Goal: Task Accomplishment & Management: Manage account settings

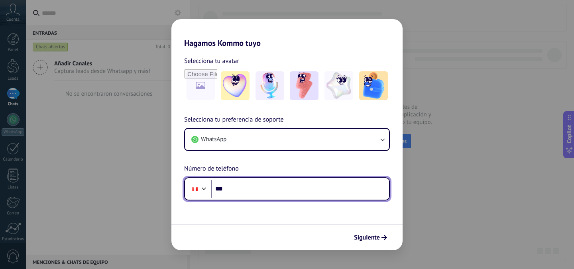
click at [276, 194] on input "***" at bounding box center [300, 189] width 178 height 18
type input "**********"
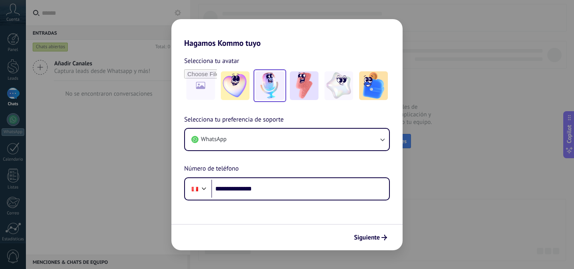
click at [265, 86] on img at bounding box center [269, 85] width 29 height 29
click at [386, 238] on icon "submit" at bounding box center [384, 238] width 6 height 6
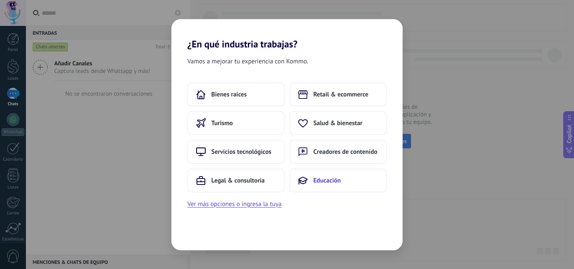
click at [321, 184] on button "Educación" at bounding box center [337, 181] width 97 height 24
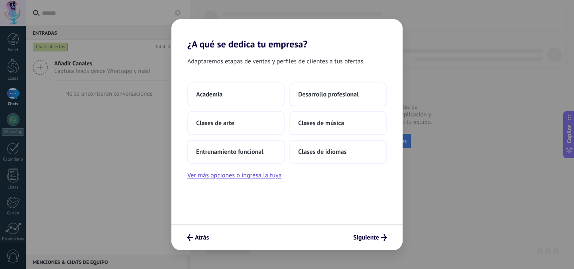
click at [264, 180] on div "Adaptaremos etapas de ventas y perfiles de clientes a tus ofertas. Academia Des…" at bounding box center [286, 137] width 231 height 174
click at [265, 178] on button "Ver más opciones o ingresa la tuya" at bounding box center [234, 175] width 94 height 10
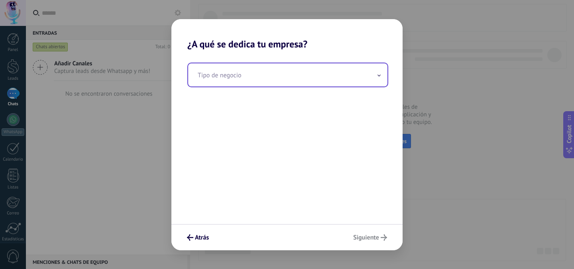
click at [282, 77] on input "text" at bounding box center [287, 74] width 199 height 23
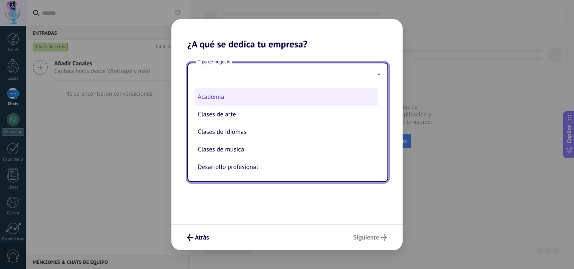
click at [238, 99] on li "Academia" at bounding box center [285, 97] width 183 height 18
type input "********"
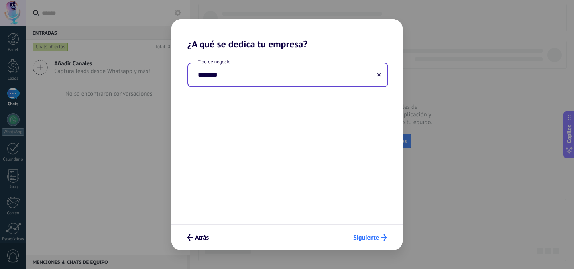
click at [381, 240] on icon "submit" at bounding box center [383, 237] width 6 height 6
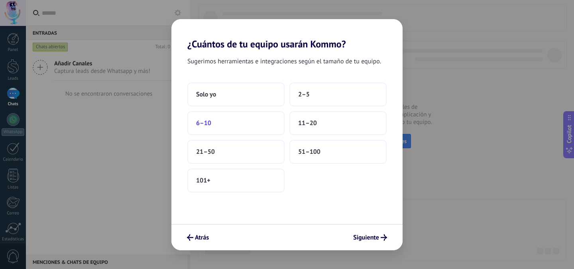
click at [222, 121] on button "6–10" at bounding box center [235, 123] width 97 height 24
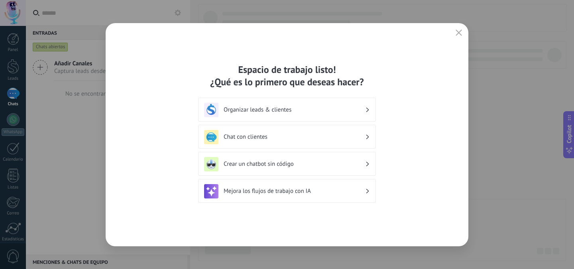
click at [310, 113] on h3 "Organizar leads & clientes" at bounding box center [293, 110] width 141 height 8
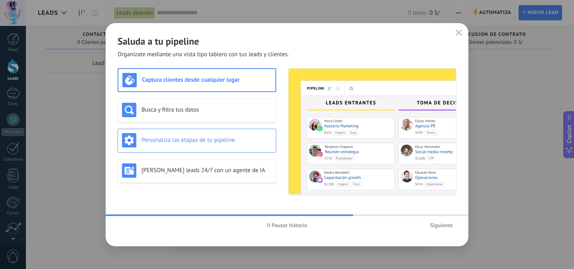
click at [231, 143] on h3 "Personaliza las etapas de tu pipeline" at bounding box center [206, 140] width 130 height 8
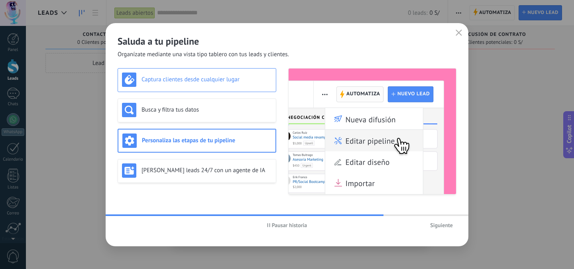
click at [239, 88] on div "Captura clientes desde cualquier lugar" at bounding box center [197, 80] width 159 height 24
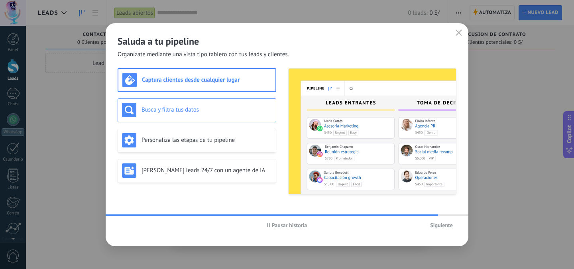
drag, startPoint x: 193, startPoint y: 104, endPoint x: 196, endPoint y: 108, distance: 4.5
click at [193, 104] on div "Busca y filtra tus datos" at bounding box center [197, 110] width 150 height 14
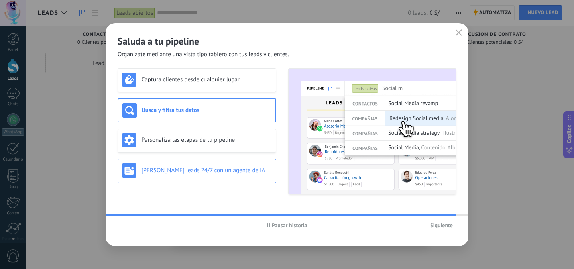
click at [204, 178] on div "[PERSON_NAME] leads 24/7 con un agente de IA" at bounding box center [197, 171] width 159 height 24
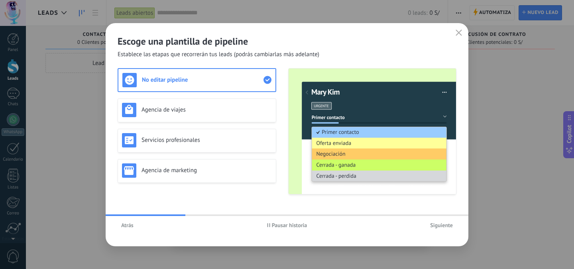
click at [451, 227] on span "Siguiente" at bounding box center [441, 225] width 23 height 6
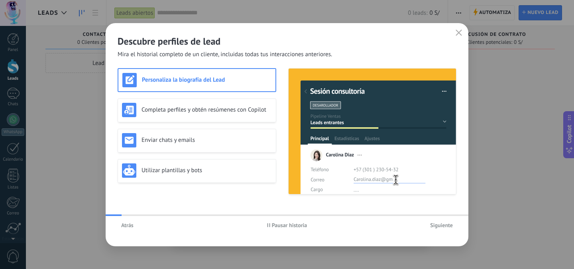
click at [451, 227] on span "Siguiente" at bounding box center [441, 225] width 23 height 6
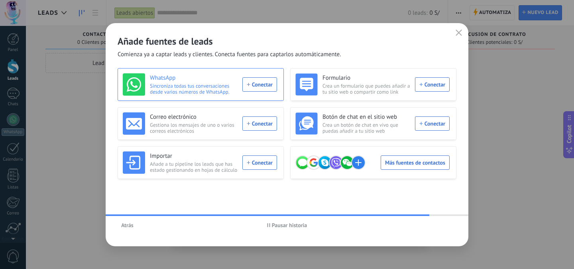
click at [260, 84] on div "WhatsApp Sincroniza todas tus conversaciones desde varios números de WhatsApp. …" at bounding box center [200, 84] width 154 height 22
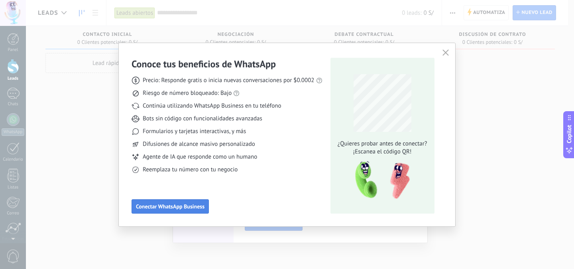
click at [142, 204] on span "Conectar WhatsApp Business" at bounding box center [170, 207] width 69 height 6
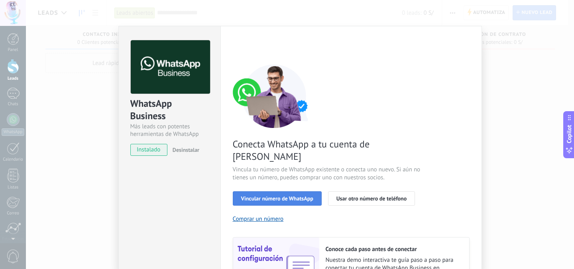
click at [284, 196] on span "Vincular número de WhatsApp" at bounding box center [277, 199] width 72 height 6
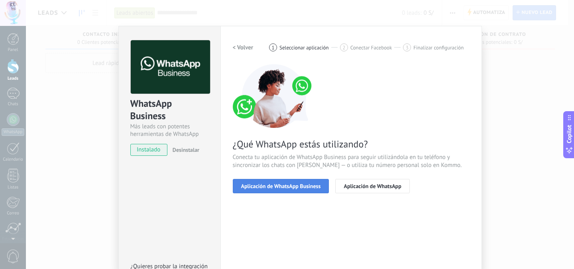
click at [313, 186] on span "Aplicación de WhatsApp Business" at bounding box center [281, 186] width 80 height 6
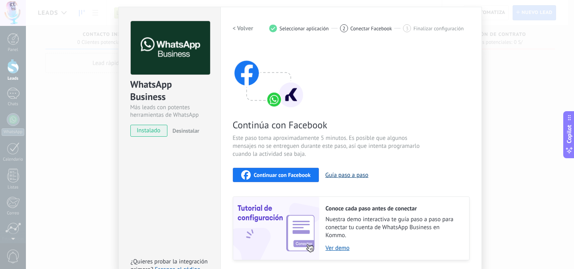
scroll to position [40, 0]
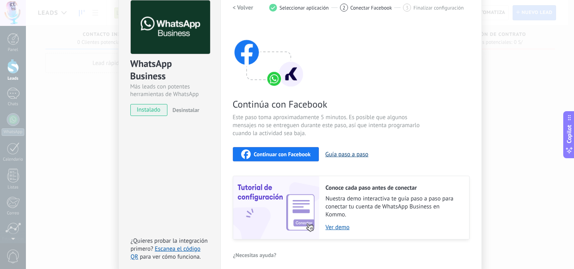
click at [346, 154] on button "Guía paso a paso" at bounding box center [346, 155] width 43 height 8
click at [292, 154] on span "Continuar con Facebook" at bounding box center [282, 154] width 57 height 6
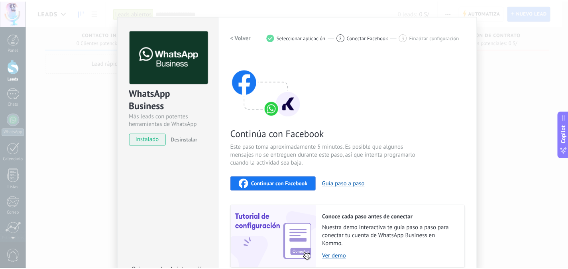
scroll to position [0, 0]
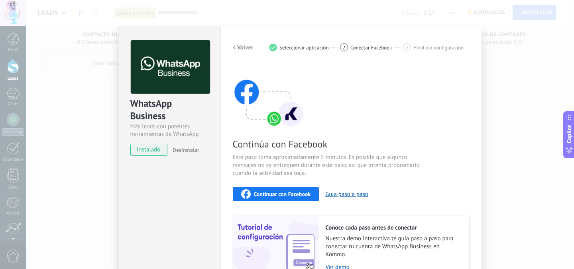
click at [147, 151] on span "instalado" at bounding box center [149, 150] width 36 height 12
click at [92, 118] on div "WhatsApp Business Más leads con potentes herramientas de WhatsApp instalado Des…" at bounding box center [300, 134] width 548 height 269
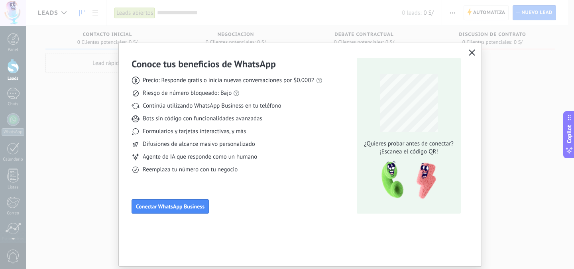
click at [471, 51] on icon "button" at bounding box center [471, 52] width 6 height 6
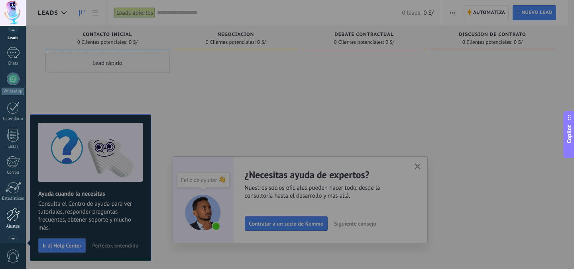
click at [13, 224] on div "Ajustes" at bounding box center [13, 226] width 23 height 5
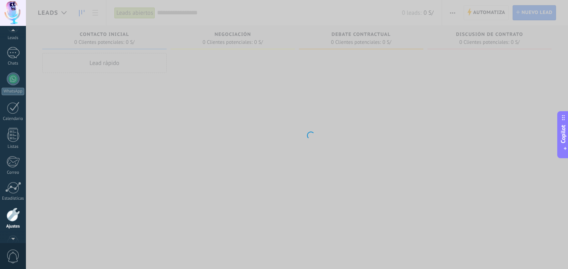
scroll to position [63, 0]
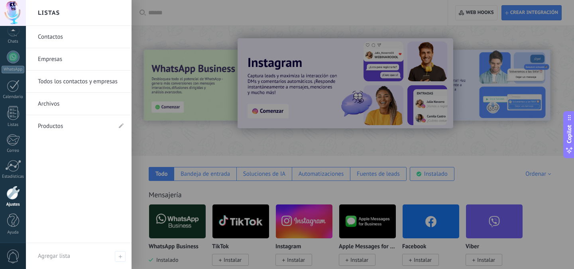
click at [61, 41] on link "Contactos" at bounding box center [81, 37] width 86 height 22
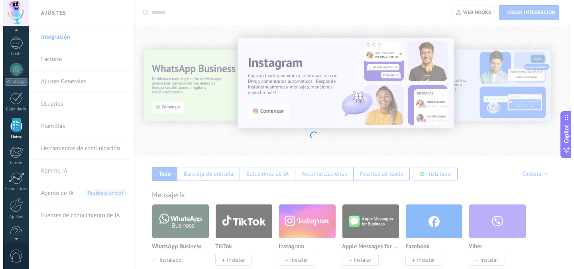
scroll to position [49, 0]
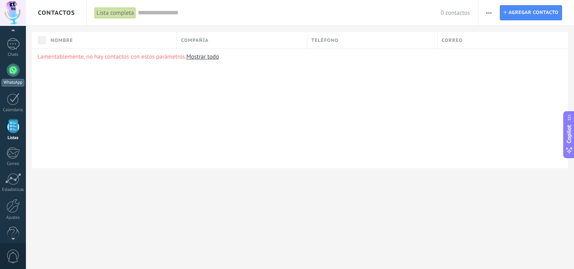
click at [12, 78] on link "WhatsApp" at bounding box center [13, 75] width 26 height 23
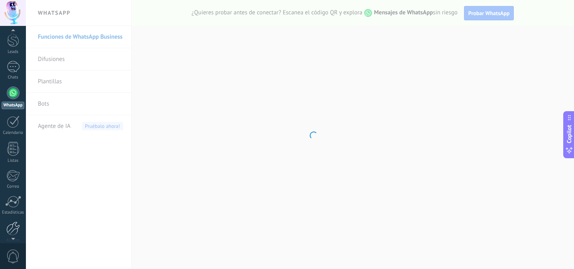
scroll to position [63, 0]
click at [10, 257] on span "0" at bounding box center [13, 256] width 14 height 14
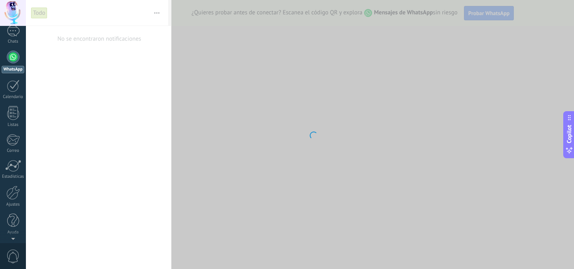
scroll to position [0, 0]
click at [10, 16] on div at bounding box center [13, 13] width 26 height 26
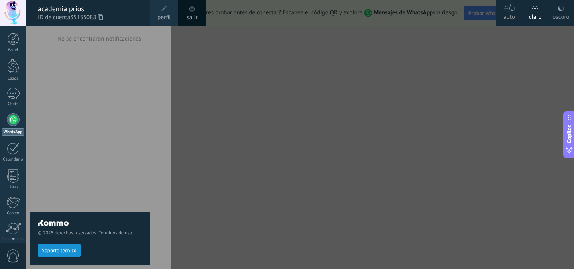
click at [561, 13] on div "oscuro" at bounding box center [560, 15] width 17 height 21
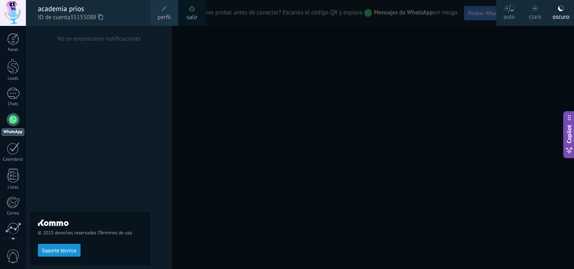
click at [139, 63] on div "© 2025 derechos reservados | Términos de uso Soporte técnico" at bounding box center [90, 147] width 120 height 243
click at [527, 73] on div at bounding box center [313, 134] width 574 height 269
click at [160, 58] on div at bounding box center [313, 134] width 574 height 269
click at [163, 16] on span "perfil" at bounding box center [163, 17] width 13 height 9
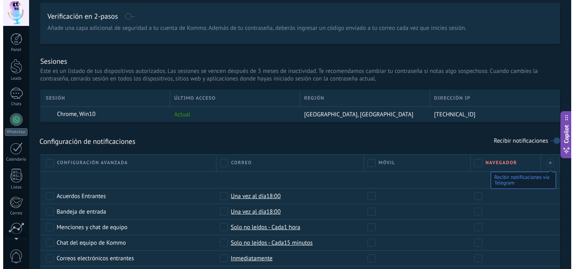
scroll to position [63, 0]
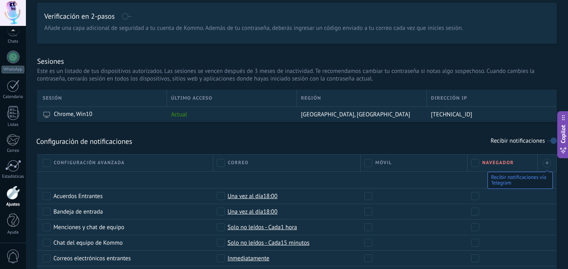
click at [10, 14] on div at bounding box center [13, 13] width 26 height 26
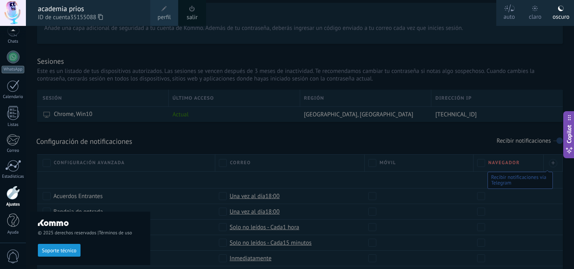
click at [106, 17] on span "ID de cuenta 35155088" at bounding box center [90, 17] width 104 height 9
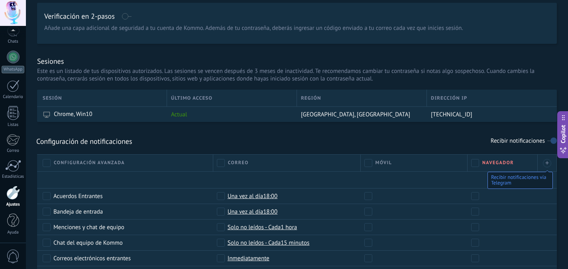
click at [12, 10] on div at bounding box center [13, 13] width 26 height 26
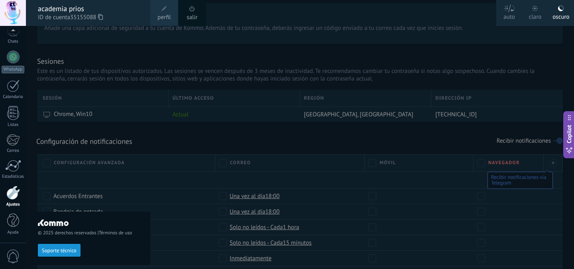
click at [102, 16] on icon at bounding box center [100, 17] width 5 height 6
